Goal: Complete application form

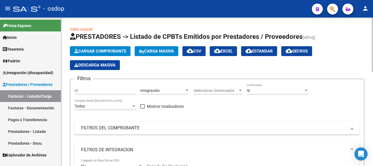
scroll to position [256, 0]
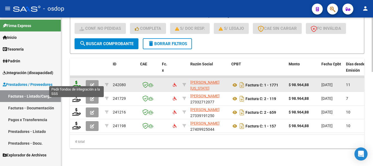
click at [77, 81] on icon at bounding box center [76, 85] width 9 height 8
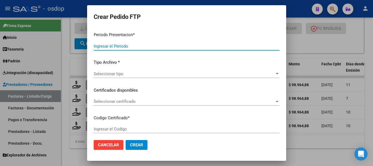
type input "202508"
type input "$ 98.964,88"
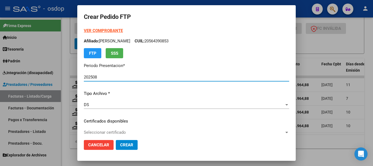
type input "7787814115"
type input "[DATE]"
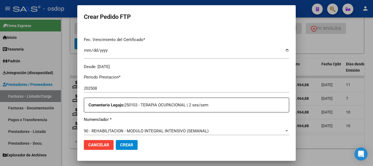
scroll to position [55, 0]
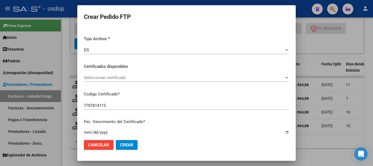
click at [113, 77] on span "Seleccionar certificado" at bounding box center [184, 77] width 201 height 5
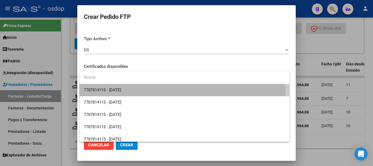
click at [125, 87] on span "7787814115 - [DATE]" at bounding box center [184, 90] width 201 height 12
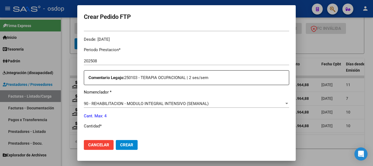
scroll to position [191, 0]
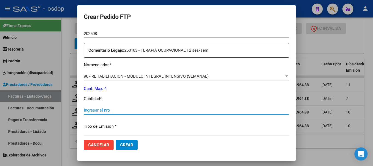
click at [133, 112] on input "Ingresar el nro" at bounding box center [187, 110] width 206 height 5
type input "4"
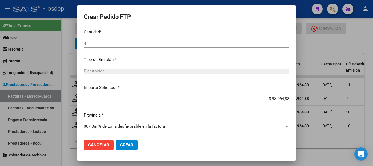
click at [133, 141] on button "Crear" at bounding box center [127, 145] width 22 height 10
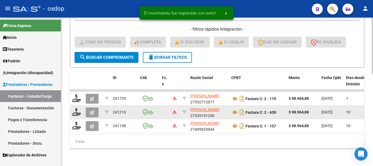
scroll to position [242, 0]
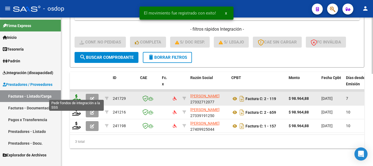
click at [74, 94] on icon at bounding box center [76, 98] width 9 height 8
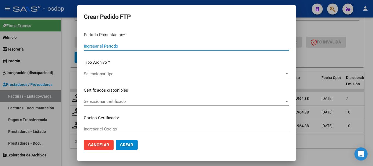
type input "202508"
type input "$ 98.964,88"
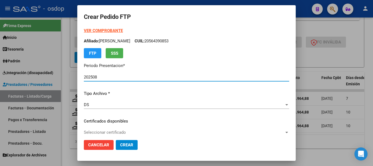
type input "7787814115"
type input "[DATE]"
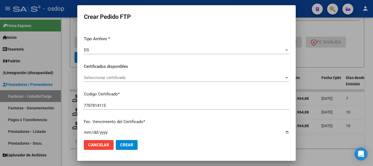
click at [124, 73] on div "VER COMPROBANTE ARCA Padrón Afiliado: [PERSON_NAME]: 20564390853 FTP SSS Period…" at bounding box center [187, 62] width 206 height 179
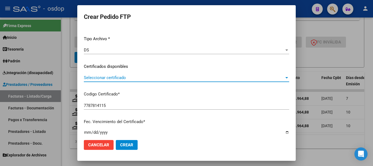
click at [138, 76] on span "Seleccionar certificado" at bounding box center [184, 77] width 201 height 5
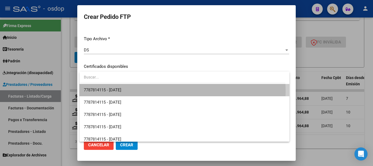
click at [142, 92] on span "7787814115 - [DATE]" at bounding box center [184, 90] width 201 height 12
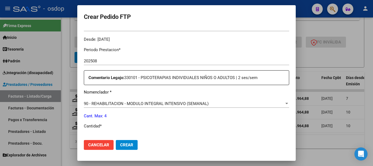
scroll to position [191, 0]
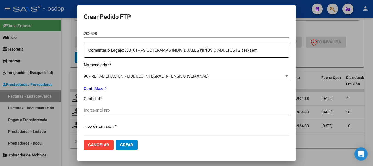
click at [141, 107] on div "Ingresar el nro" at bounding box center [187, 110] width 206 height 8
click at [143, 114] on div "Ingresar el nro" at bounding box center [187, 110] width 206 height 8
click at [144, 109] on input "Ingresar el nro" at bounding box center [187, 110] width 206 height 5
type input "4"
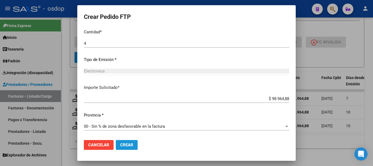
click at [136, 141] on button "Crear" at bounding box center [127, 145] width 22 height 10
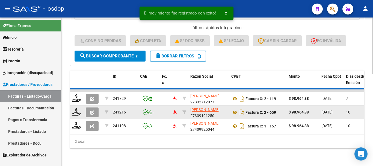
scroll to position [228, 0]
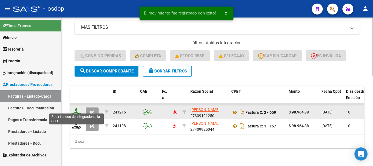
click at [77, 108] on icon at bounding box center [76, 112] width 9 height 8
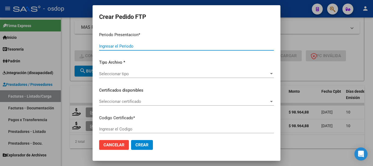
type input "202508"
type input "$ 98.964,88"
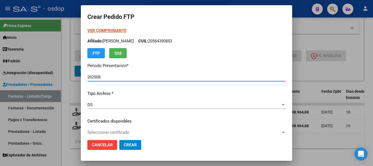
type input "7787814115"
type input "[DATE]"
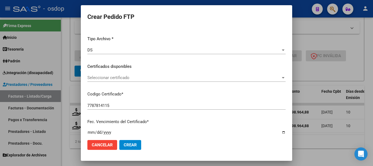
click at [127, 81] on div "Seleccionar certificado Seleccionar certificado" at bounding box center [186, 78] width 198 height 8
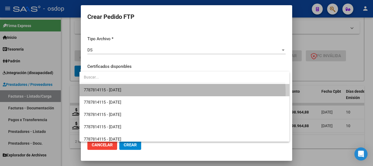
click at [138, 93] on span "7787814115 - [DATE]" at bounding box center [184, 90] width 201 height 12
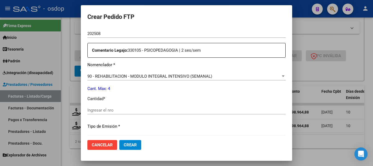
scroll to position [219, 0]
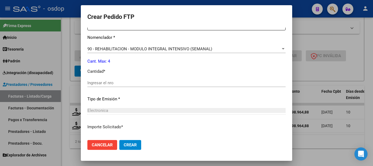
click at [132, 79] on div "Ingresar el nro" at bounding box center [186, 83] width 198 height 8
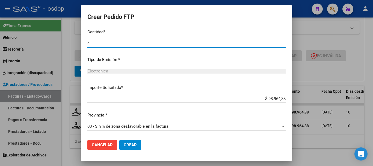
type input "4"
click at [129, 145] on span "Crear" at bounding box center [130, 144] width 13 height 5
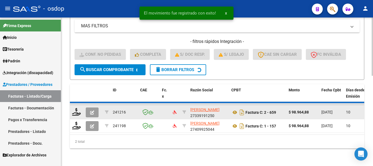
scroll to position [215, 0]
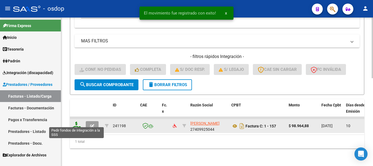
click at [78, 122] on icon at bounding box center [76, 126] width 9 height 8
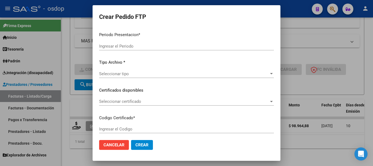
type input "202508"
type input "$ 98.964,88"
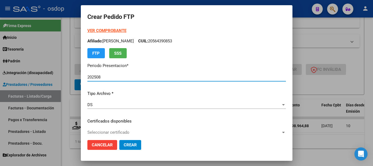
type input "7787814115"
type input "[DATE]"
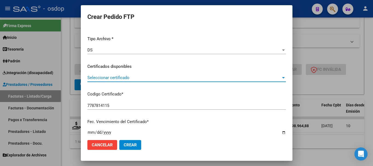
click at [123, 75] on span "Seleccionar certificado" at bounding box center [184, 77] width 194 height 5
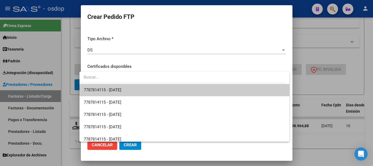
click at [136, 92] on span "7787814115 - [DATE]" at bounding box center [184, 90] width 201 height 12
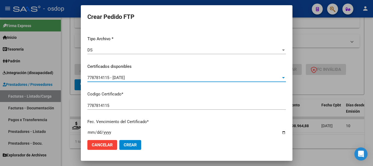
scroll to position [246, 0]
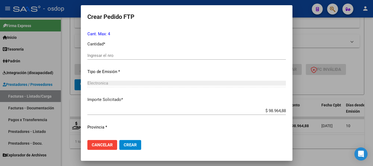
click at [127, 55] on input "Ingresar el nro" at bounding box center [186, 55] width 199 height 5
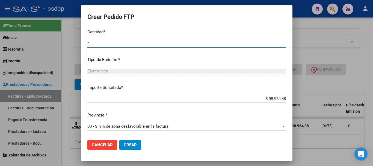
type input "4"
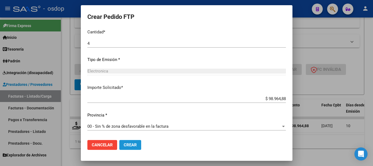
click at [130, 144] on span "Crear" at bounding box center [130, 144] width 13 height 5
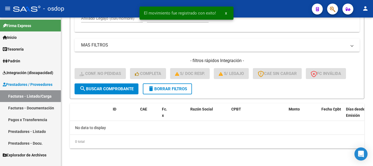
scroll to position [206, 0]
click at [169, 91] on span "delete Borrar Filtros" at bounding box center [167, 88] width 39 height 5
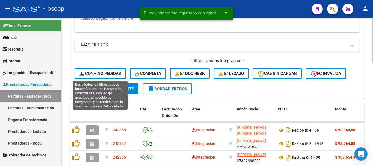
click at [113, 71] on span "Conf. no pedidas" at bounding box center [101, 73] width 42 height 5
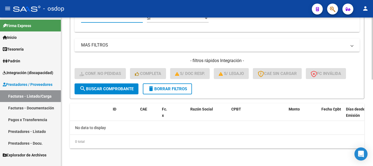
click at [120, 20] on input "Afiliado Legajo (cuil/nombre)" at bounding box center [112, 18] width 62 height 5
paste input "20564390853"
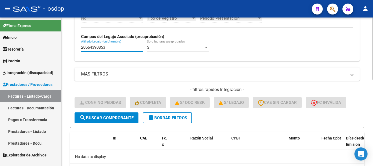
scroll to position [68, 0]
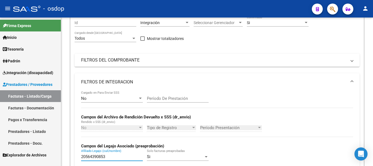
type input "20564390853"
click at [36, 72] on span "Integración (discapacidad)" at bounding box center [28, 73] width 51 height 6
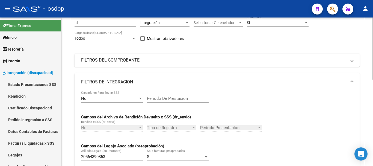
scroll to position [177, 0]
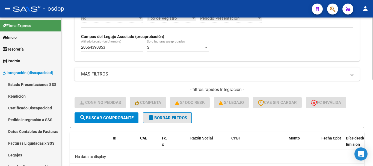
click at [167, 115] on button "delete Borrar Filtros" at bounding box center [167, 117] width 49 height 11
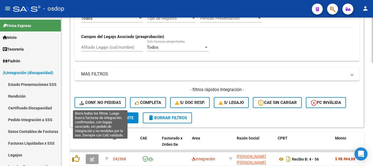
click at [105, 98] on button "Conf. no pedidas" at bounding box center [100, 102] width 51 height 11
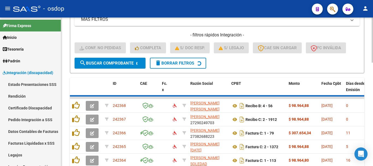
scroll to position [206, 0]
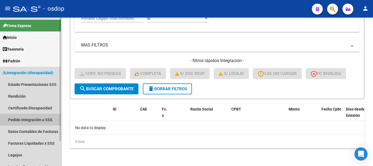
click at [37, 120] on link "Pedido Integración a SSS" at bounding box center [30, 120] width 61 height 12
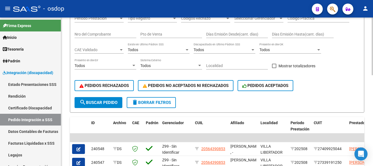
scroll to position [29, 0]
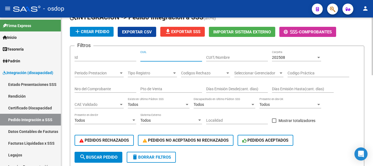
click at [161, 57] on input "CUIL" at bounding box center [172, 57] width 62 height 5
paste input "20564390853"
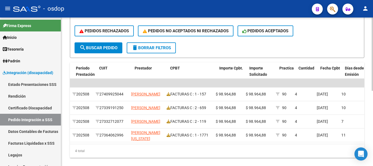
scroll to position [0, 0]
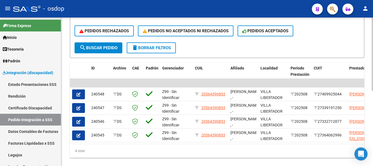
type input "20564390853"
click at [38, 72] on span "Integración (discapacidad)" at bounding box center [28, 73] width 51 height 6
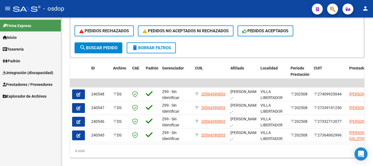
click at [41, 80] on link "Prestadores / Proveedores" at bounding box center [30, 84] width 61 height 12
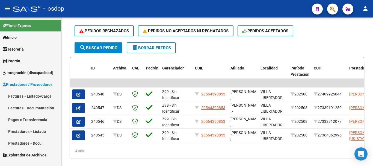
click at [42, 97] on link "Facturas - Listado/Carga" at bounding box center [30, 96] width 61 height 12
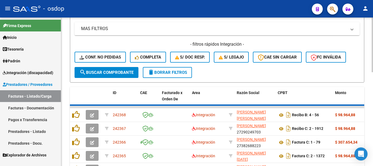
scroll to position [84, 0]
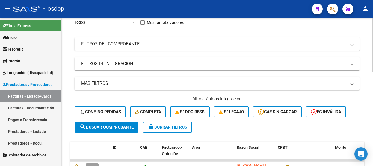
click at [126, 66] on mat-panel-title "FILTROS DE INTEGRACION" at bounding box center [214, 64] width 266 height 6
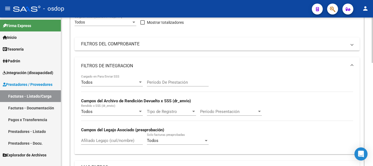
click at [113, 137] on div "Afiliado Legajo (cuil/nombre)" at bounding box center [112, 139] width 62 height 12
paste input "20568252706"
type input "20568252706"
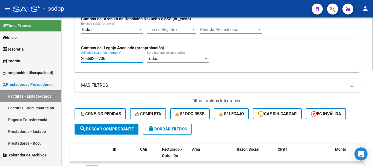
scroll to position [248, 0]
